Goal: Information Seeking & Learning: Learn about a topic

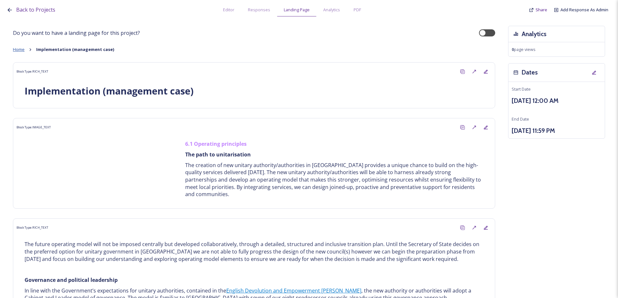
click at [20, 48] on span "Home" at bounding box center [19, 50] width 12 height 6
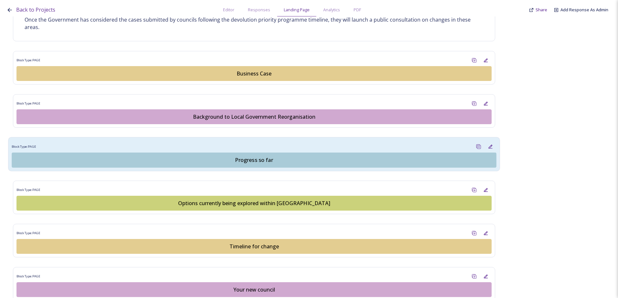
scroll to position [388, 0]
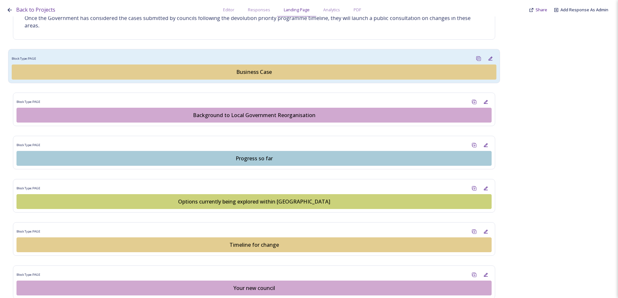
click at [267, 74] on div "Business Case" at bounding box center [254, 72] width 477 height 8
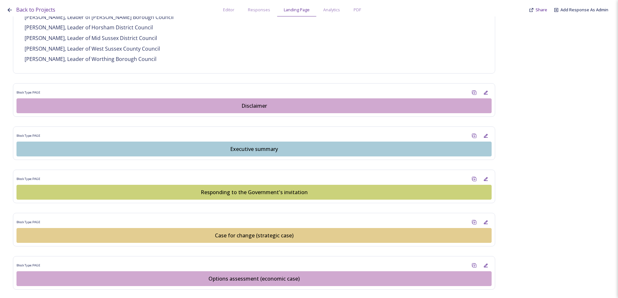
scroll to position [549, 0]
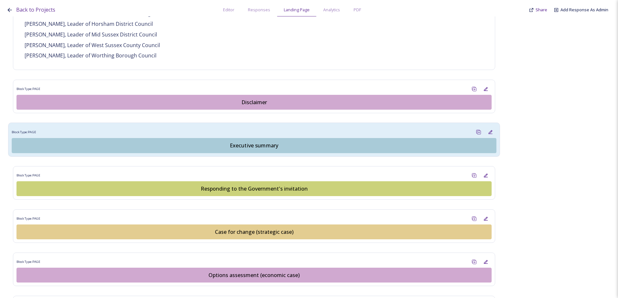
click at [244, 142] on div "Executive summary" at bounding box center [254, 146] width 477 height 8
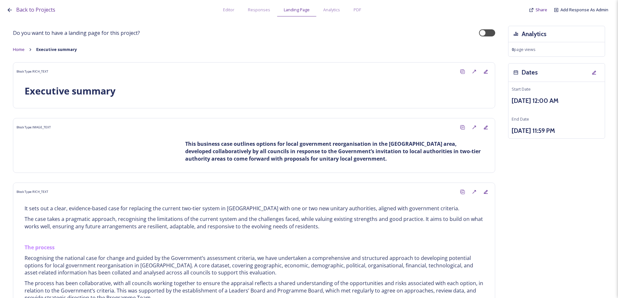
click at [26, 49] on div "Home Executive summary" at bounding box center [254, 50] width 482 height 6
click at [24, 50] on span "Home" at bounding box center [19, 50] width 12 height 6
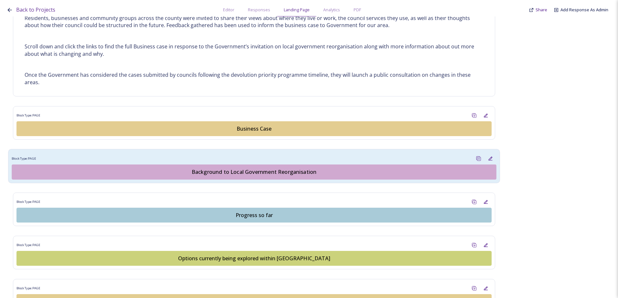
scroll to position [388, 0]
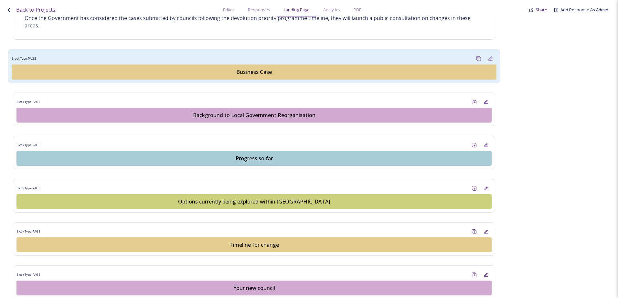
click at [237, 74] on div "Business Case" at bounding box center [254, 72] width 477 height 8
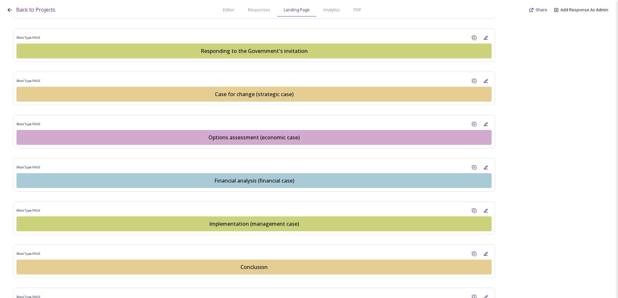
scroll to position [743, 0]
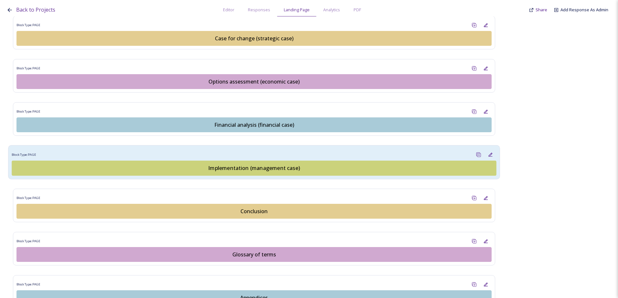
click at [253, 164] on div "Implementation (management case)" at bounding box center [254, 168] width 477 height 8
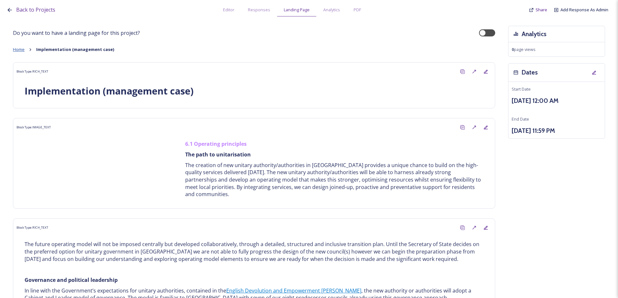
click at [21, 49] on span "Home" at bounding box center [19, 50] width 12 height 6
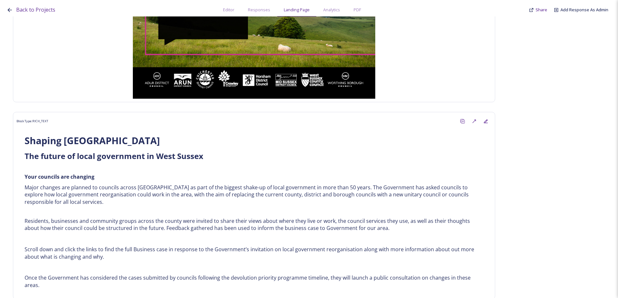
scroll to position [258, 0]
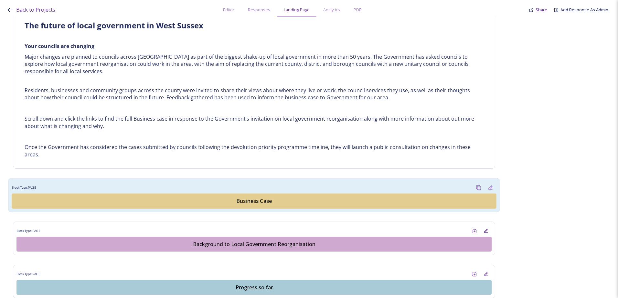
click at [241, 198] on div "Business Case" at bounding box center [254, 202] width 477 height 8
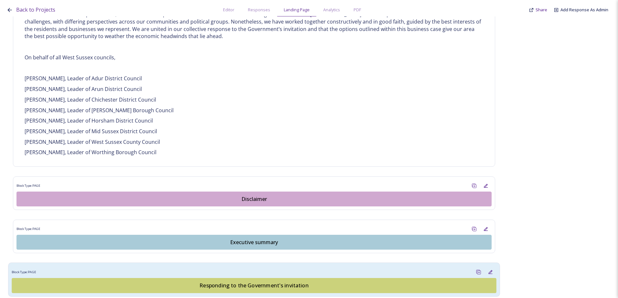
scroll to position [517, 0]
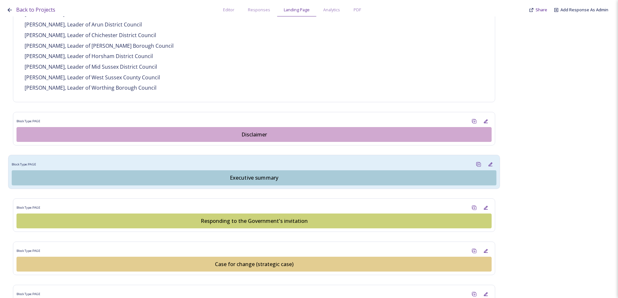
click at [221, 180] on div "Executive summary" at bounding box center [254, 178] width 477 height 8
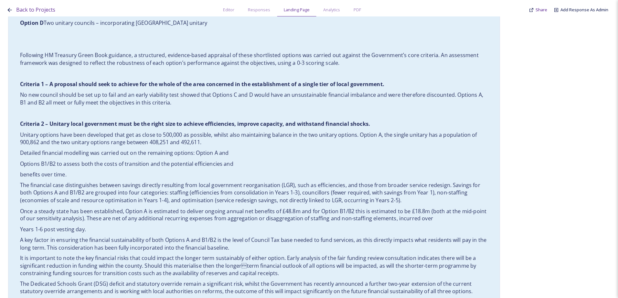
scroll to position [452, 0]
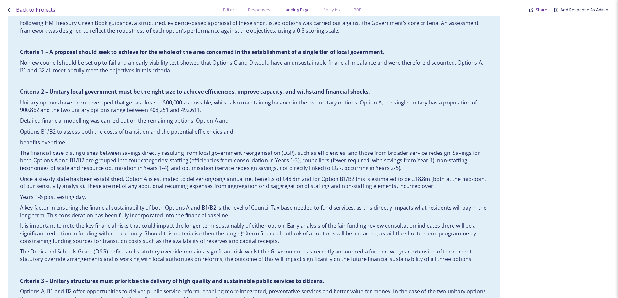
click at [151, 163] on p "The financial case distinguishes between savings directly resulting from local …" at bounding box center [254, 161] width 468 height 23
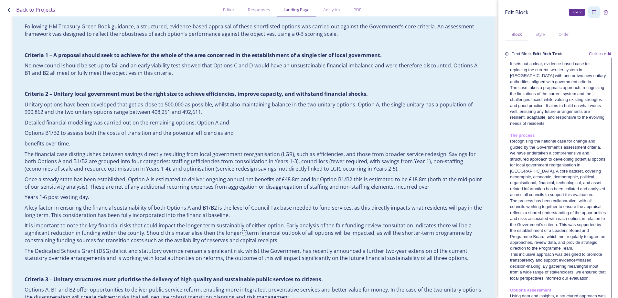
click at [588, 12] on div "Expand" at bounding box center [594, 12] width 12 height 12
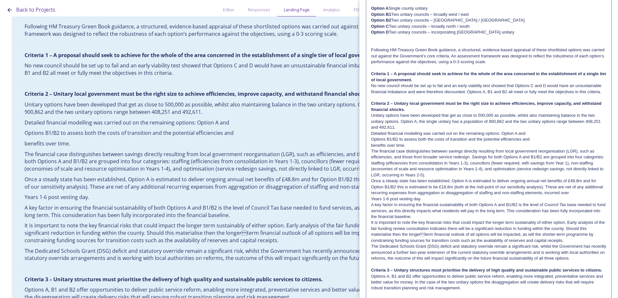
scroll to position [226, 0]
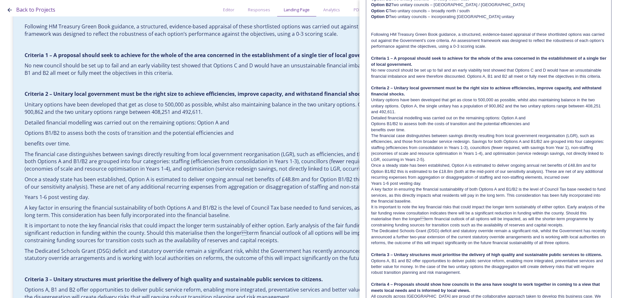
click at [393, 111] on p "Unitary options have been developed that get as close to 500,000 as possible, w…" at bounding box center [488, 106] width 235 height 18
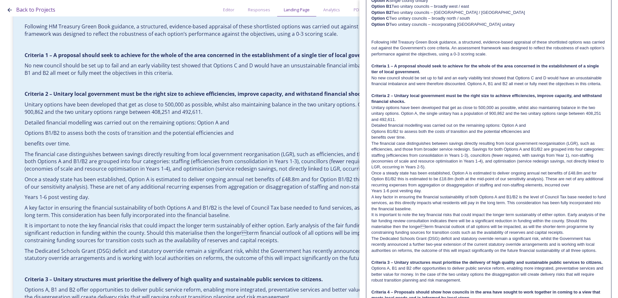
click at [386, 129] on p "Detailed financial modelling was carried out on the remaining options: Option A…" at bounding box center [488, 126] width 235 height 6
click at [369, 138] on div "It sets out a clear, evidence-based case for replacing the current two-tier sys…" at bounding box center [488, 224] width 244 height 771
click at [368, 143] on div "It sets out a clear, evidence-based case for replacing the current two-tier sys…" at bounding box center [488, 224] width 244 height 771
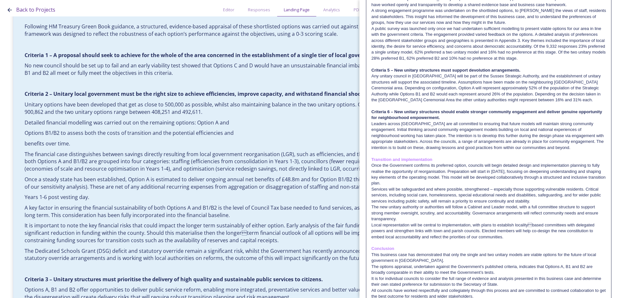
scroll to position [573, 0]
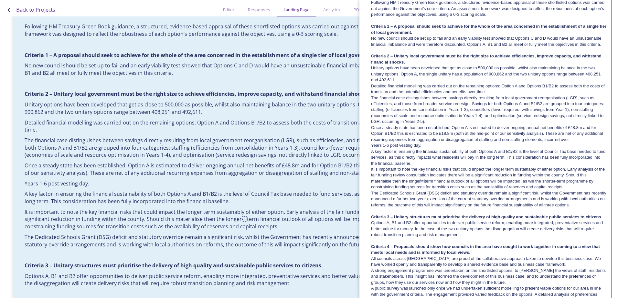
scroll to position [258, 0]
click at [369, 144] on div "It sets out a clear, evidence-based case for replacing the current two-tier sys…" at bounding box center [488, 181] width 245 height 765
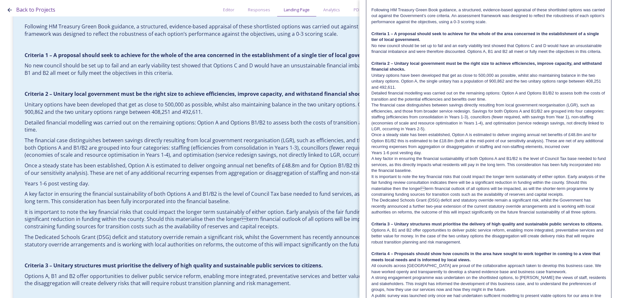
click at [371, 156] on p "Years 1-6 post vesting day." at bounding box center [488, 153] width 235 height 6
click at [368, 178] on div "It sets out a clear, evidence-based case for replacing the current two-tier sys…" at bounding box center [488, 189] width 244 height 765
click at [423, 193] on p "It is important to note the key financial risks that could impact the longer te…" at bounding box center [488, 186] width 235 height 24
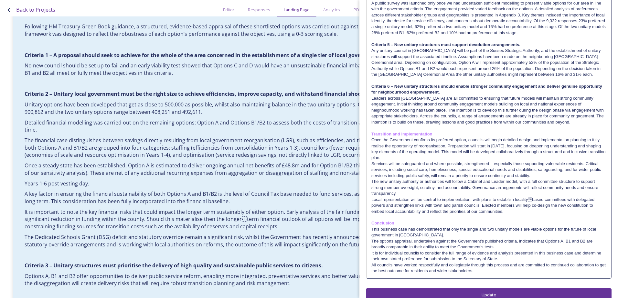
scroll to position [573, 0]
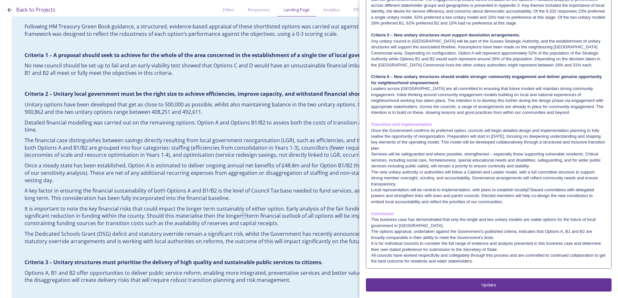
scroll to position [0, 0]
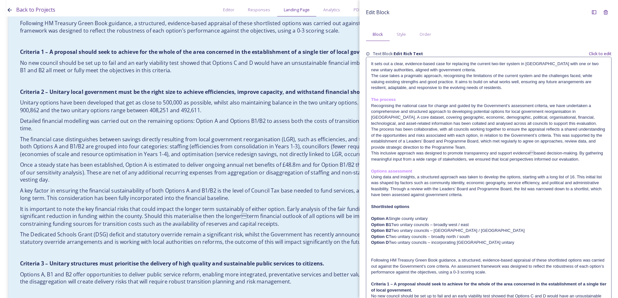
click at [229, 164] on p "Once a steady state has been established, Option A is estimated to deliver ongo…" at bounding box center [254, 173] width 468 height 23
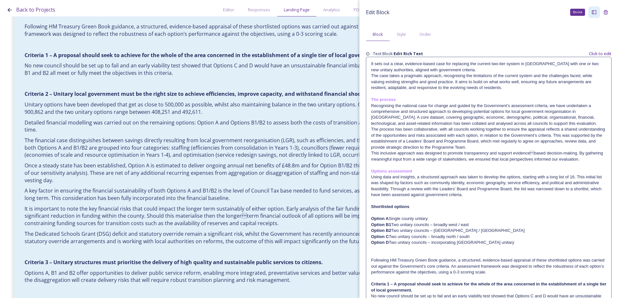
click at [591, 13] on icon at bounding box center [593, 12] width 5 height 5
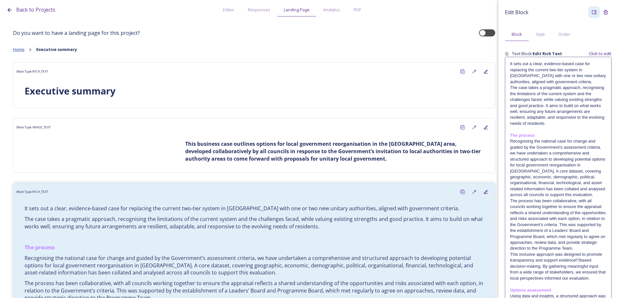
click at [22, 49] on span "Home" at bounding box center [19, 50] width 12 height 6
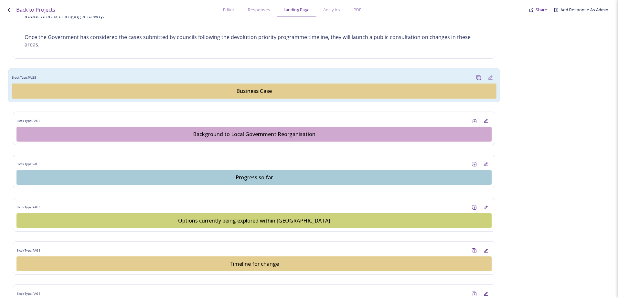
scroll to position [291, 0]
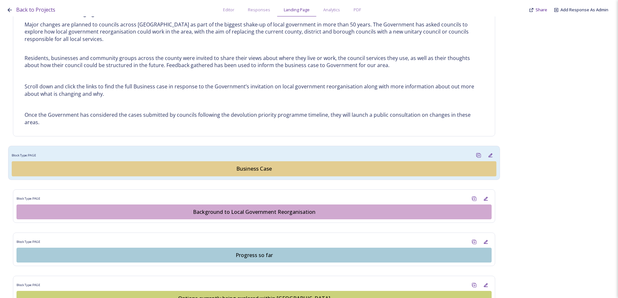
click at [241, 163] on button "Business Case" at bounding box center [254, 169] width 484 height 15
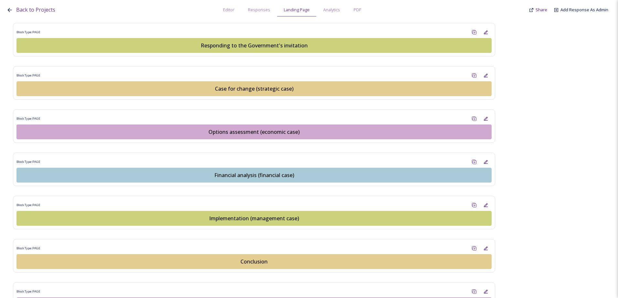
scroll to position [743, 0]
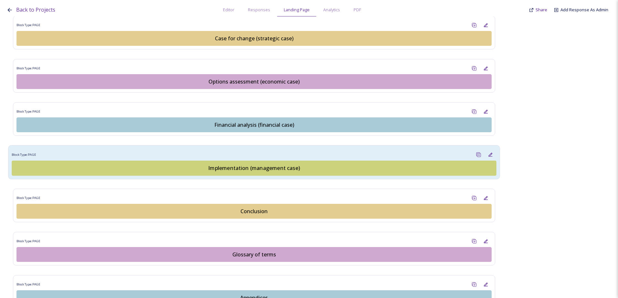
click at [232, 170] on div "Implementation (management case)" at bounding box center [254, 168] width 477 height 8
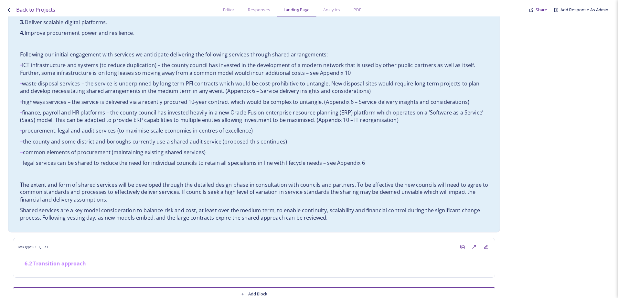
scroll to position [751, 0]
